Goal: Information Seeking & Learning: Check status

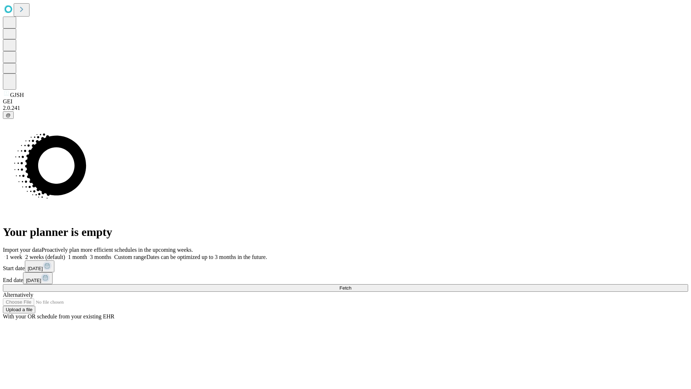
click at [351, 285] on span "Fetch" at bounding box center [346, 287] width 12 height 5
